Goal: Find contact information: Find contact information

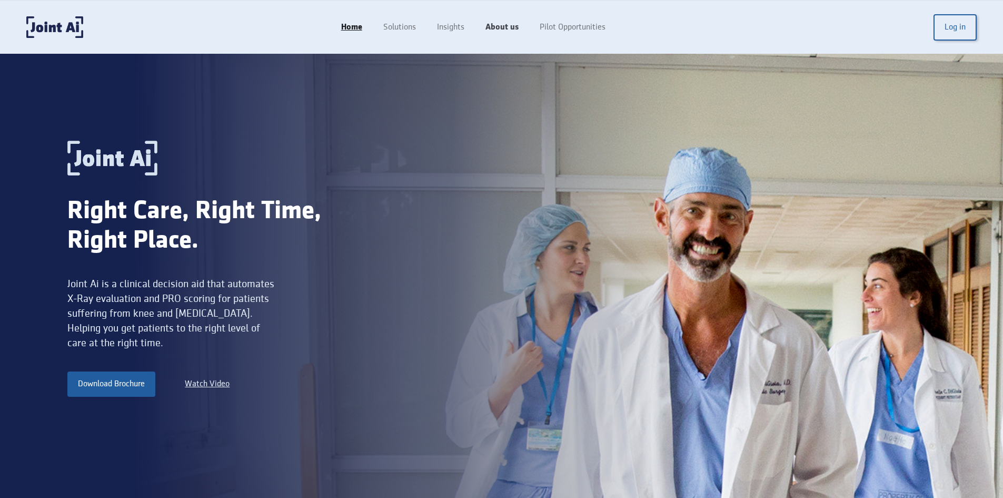
click at [508, 30] on link "About us" at bounding box center [502, 27] width 54 height 20
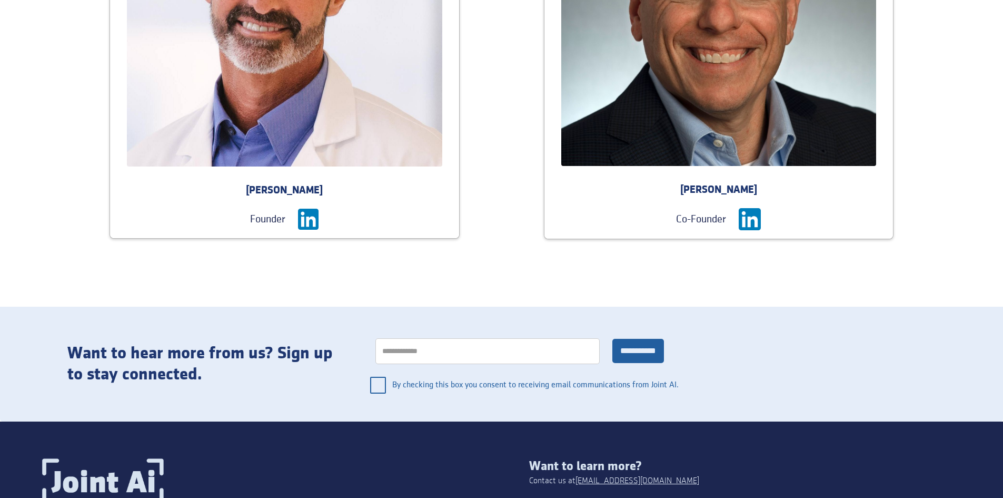
scroll to position [1606, 0]
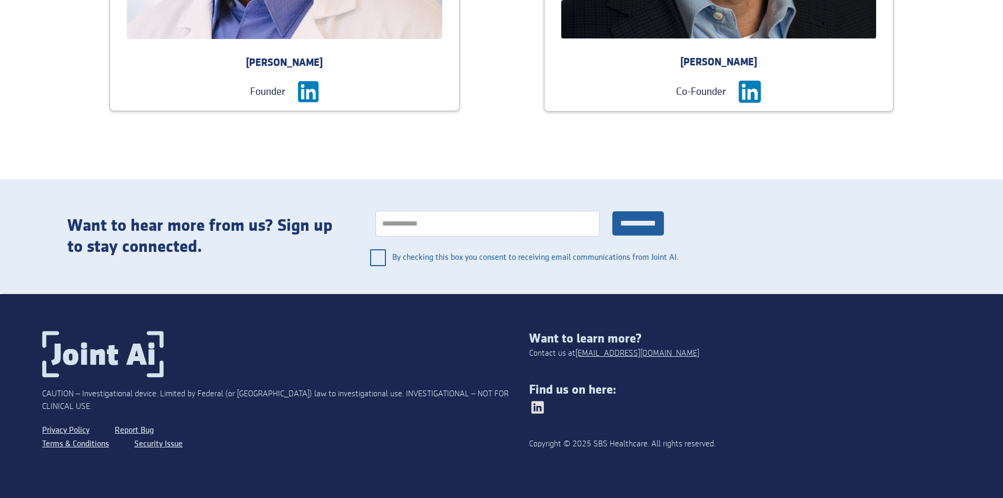
click at [530, 406] on img at bounding box center [537, 407] width 17 height 17
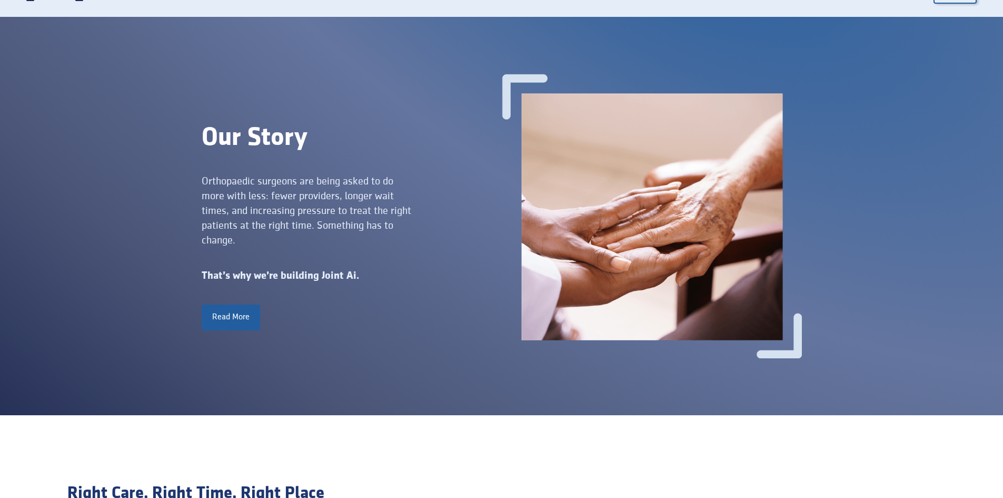
scroll to position [0, 0]
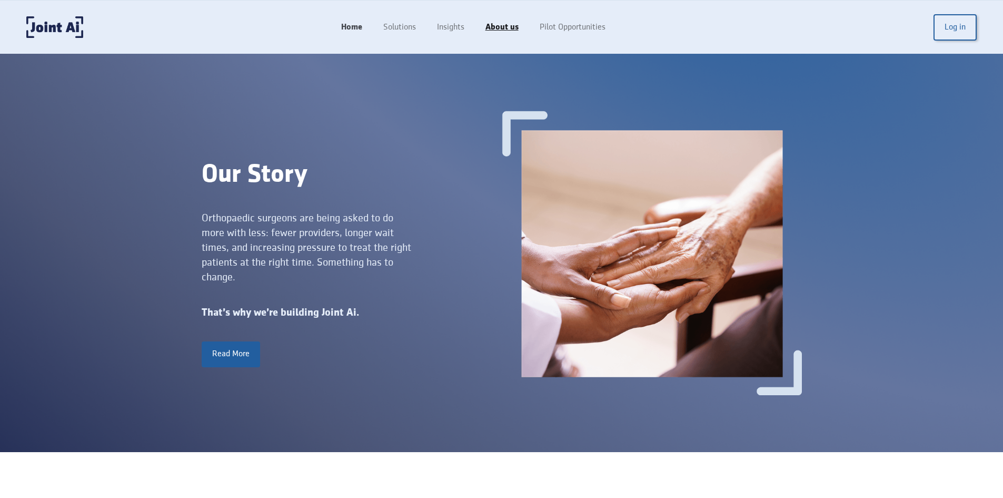
click at [353, 31] on link "Home" at bounding box center [352, 27] width 42 height 20
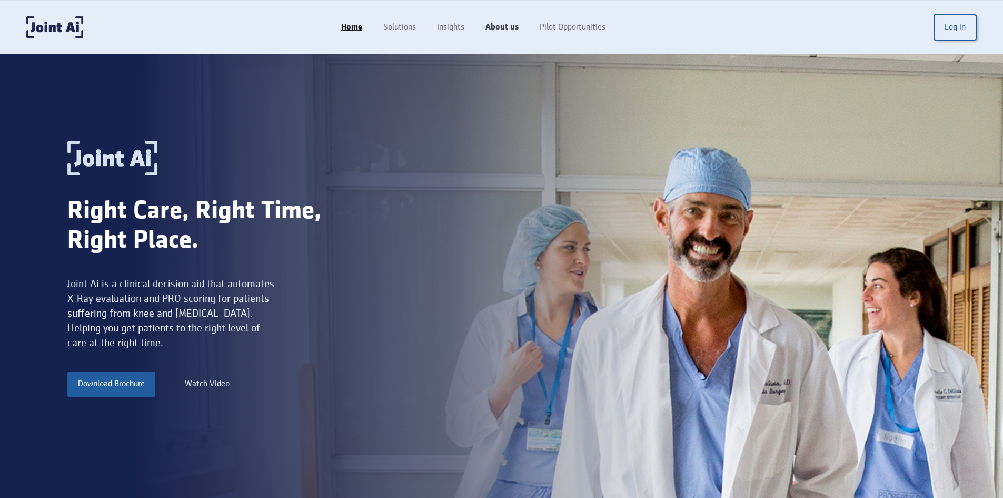
click at [498, 34] on link "About us" at bounding box center [502, 27] width 54 height 20
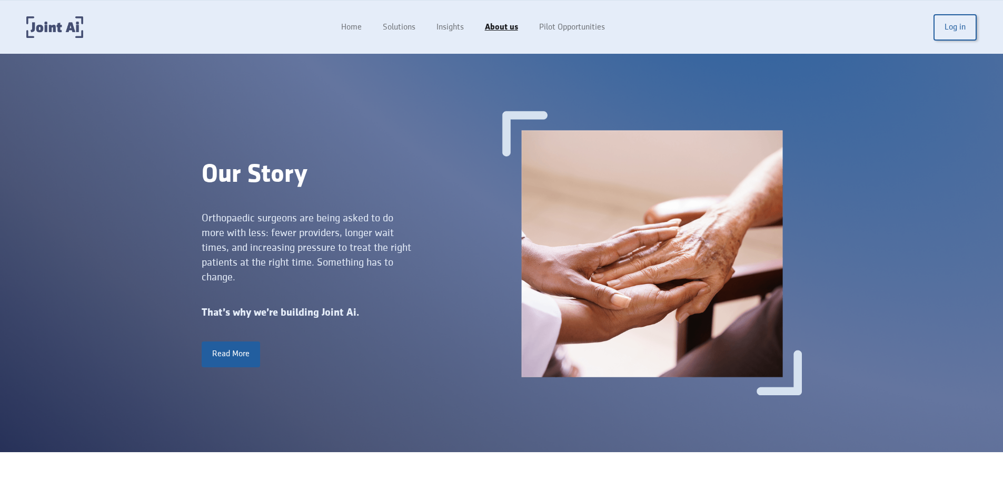
click at [64, 26] on img "home" at bounding box center [54, 27] width 57 height 22
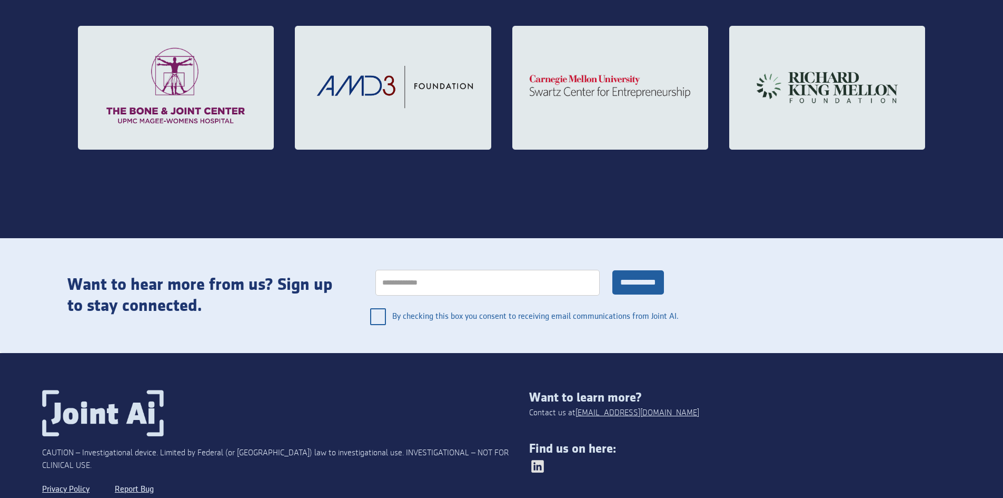
scroll to position [1772, 0]
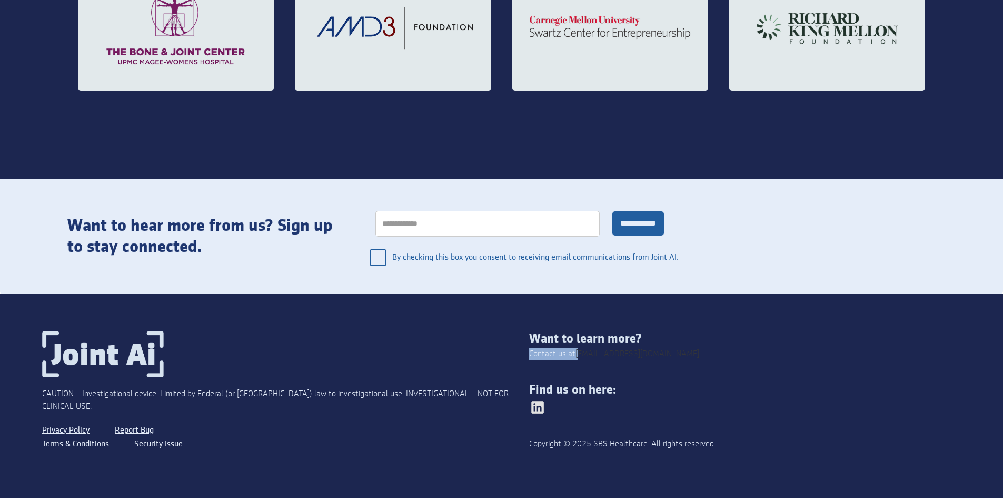
drag, startPoint x: 634, startPoint y: 352, endPoint x: 570, endPoint y: 353, distance: 63.2
click at [570, 353] on div "Want to learn more? Contact us at [EMAIL_ADDRESS][DOMAIN_NAME] Find us on here:…" at bounding box center [745, 396] width 432 height 131
click at [573, 342] on div "Want to learn more?" at bounding box center [745, 338] width 432 height 15
drag, startPoint x: 629, startPoint y: 357, endPoint x: 621, endPoint y: 358, distance: 7.9
click at [621, 358] on div "Want to learn more? Contact us at [EMAIL_ADDRESS][DOMAIN_NAME] Find us on here:…" at bounding box center [745, 396] width 432 height 131
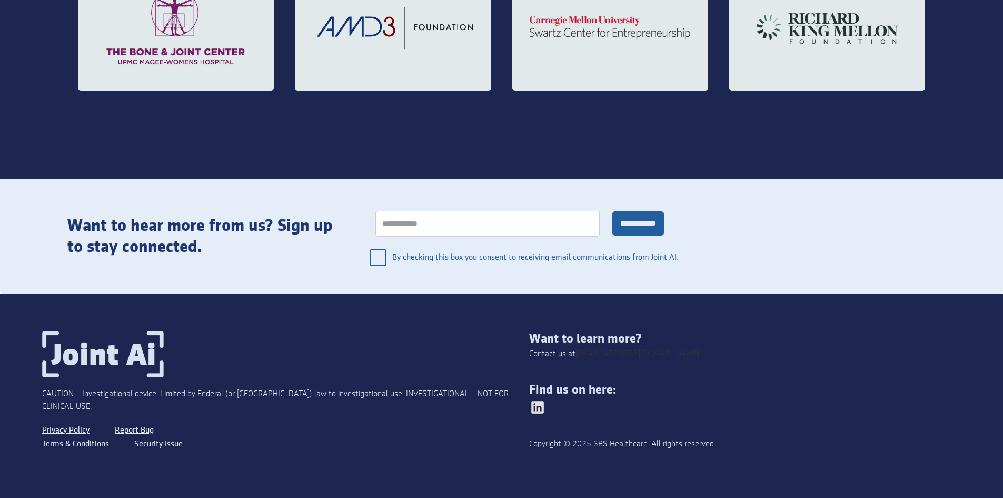
copy div "Contact us at [EMAIL_ADDRESS][DOMAIN_NAME]"
click at [639, 349] on div "Want to learn more? Contact us at [EMAIL_ADDRESS][DOMAIN_NAME] Find us on here:…" at bounding box center [745, 396] width 432 height 131
